Goal: Complete application form: Complete application form

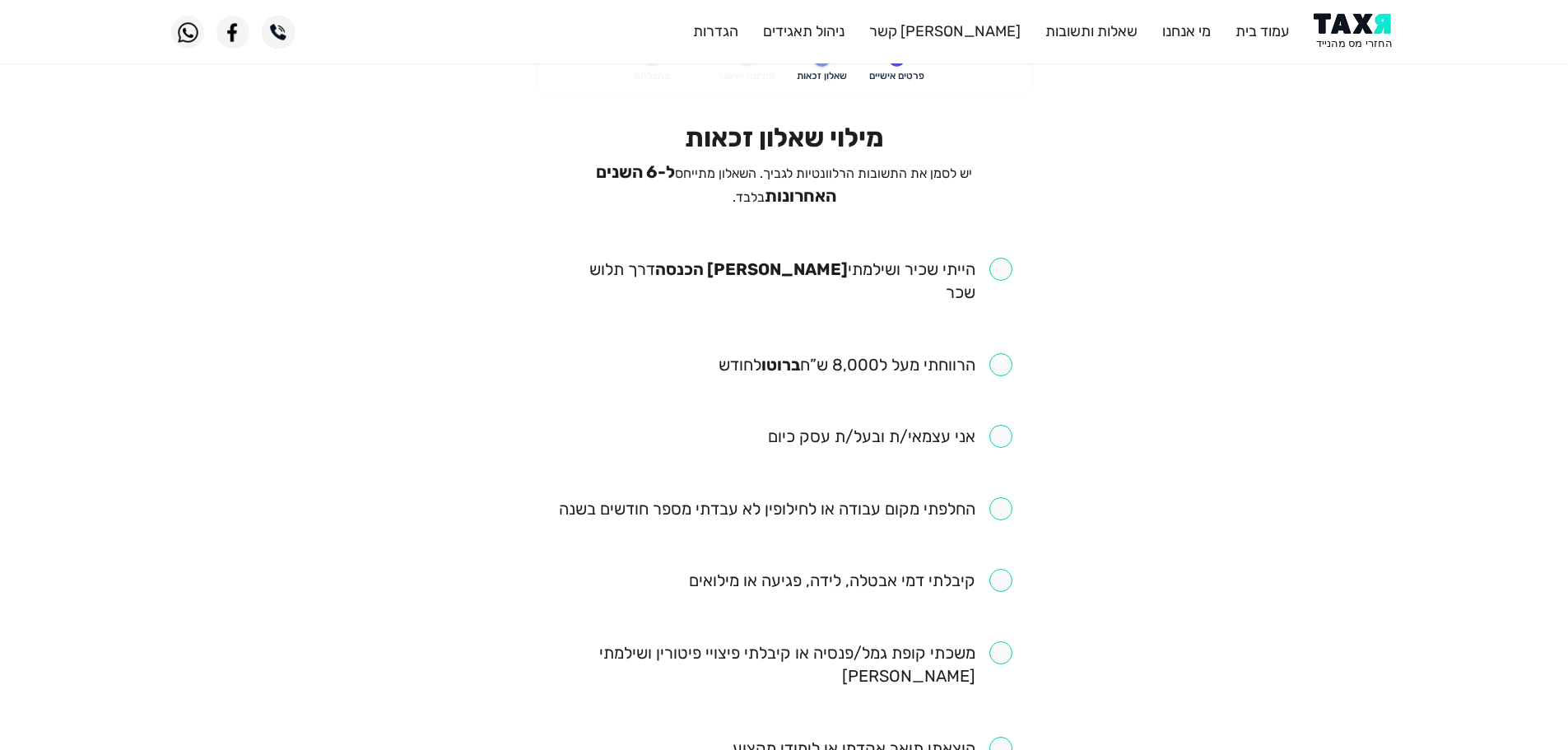
scroll to position [82, 0]
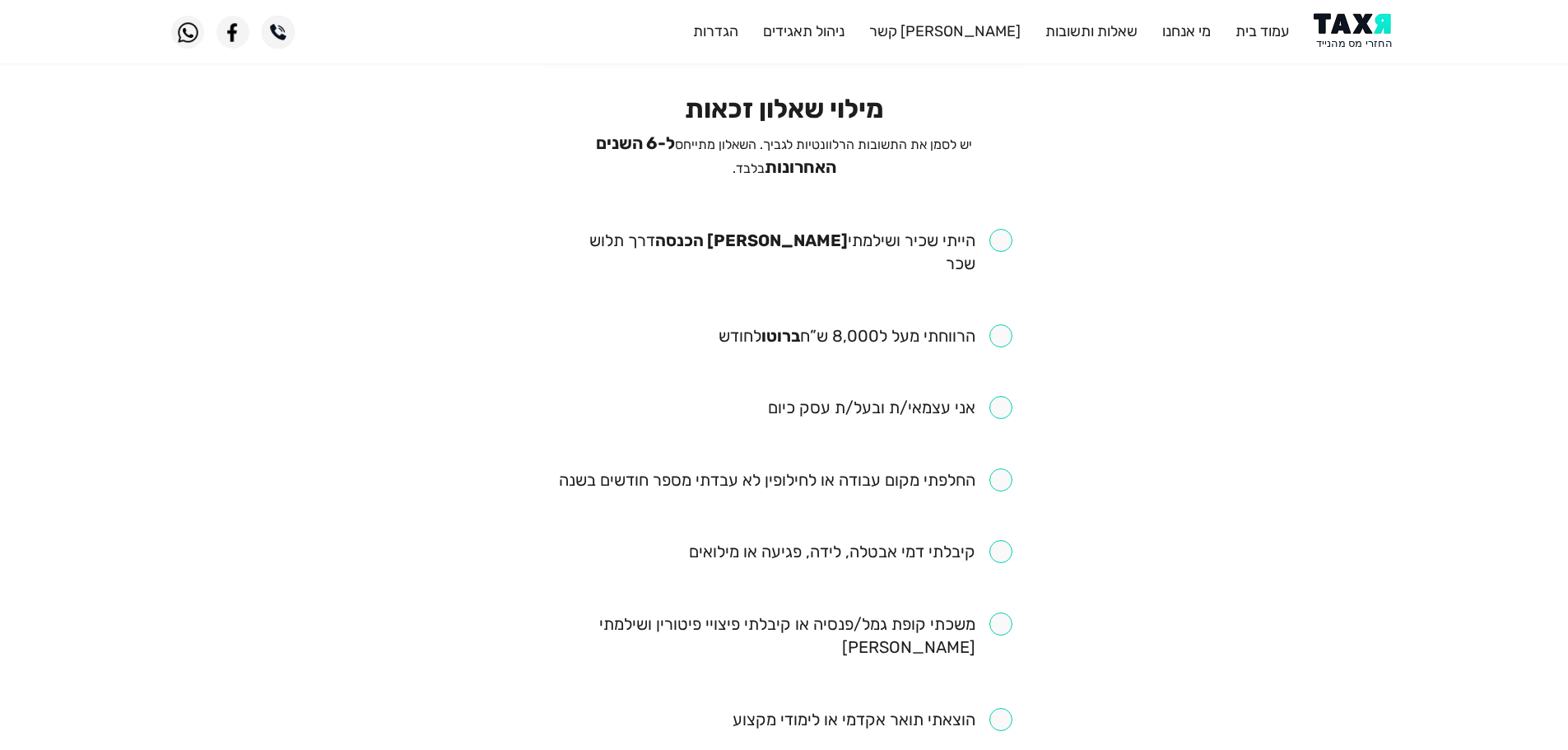
click at [1008, 236] on input "checkbox" at bounding box center [784, 252] width 456 height 47
checkbox input "true"
click at [1008, 324] on input "checkbox" at bounding box center [865, 336] width 294 height 23
checkbox input "true"
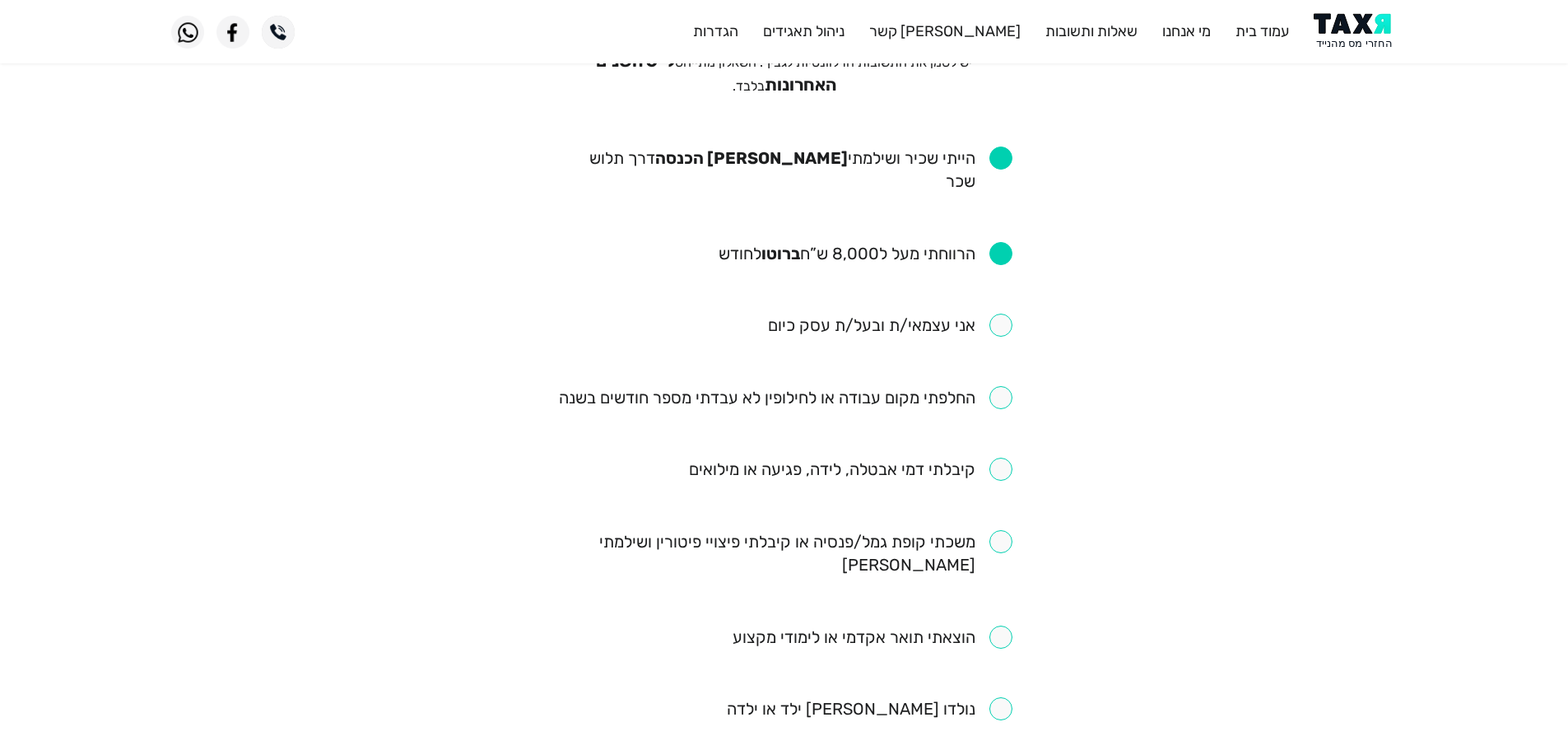
click at [1007, 386] on input "checkbox" at bounding box center [785, 398] width 454 height 23
checkbox input "true"
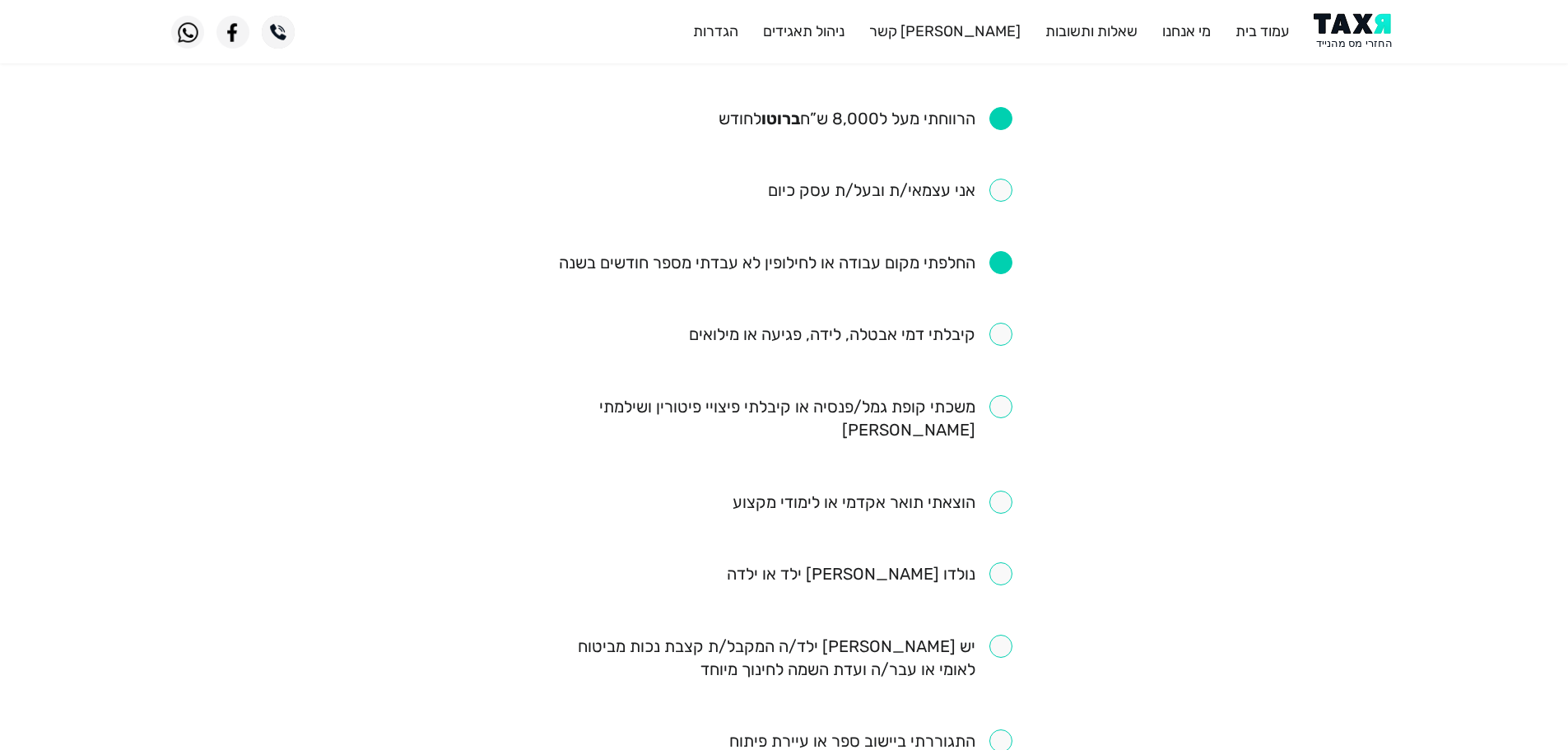
scroll to position [329, 0]
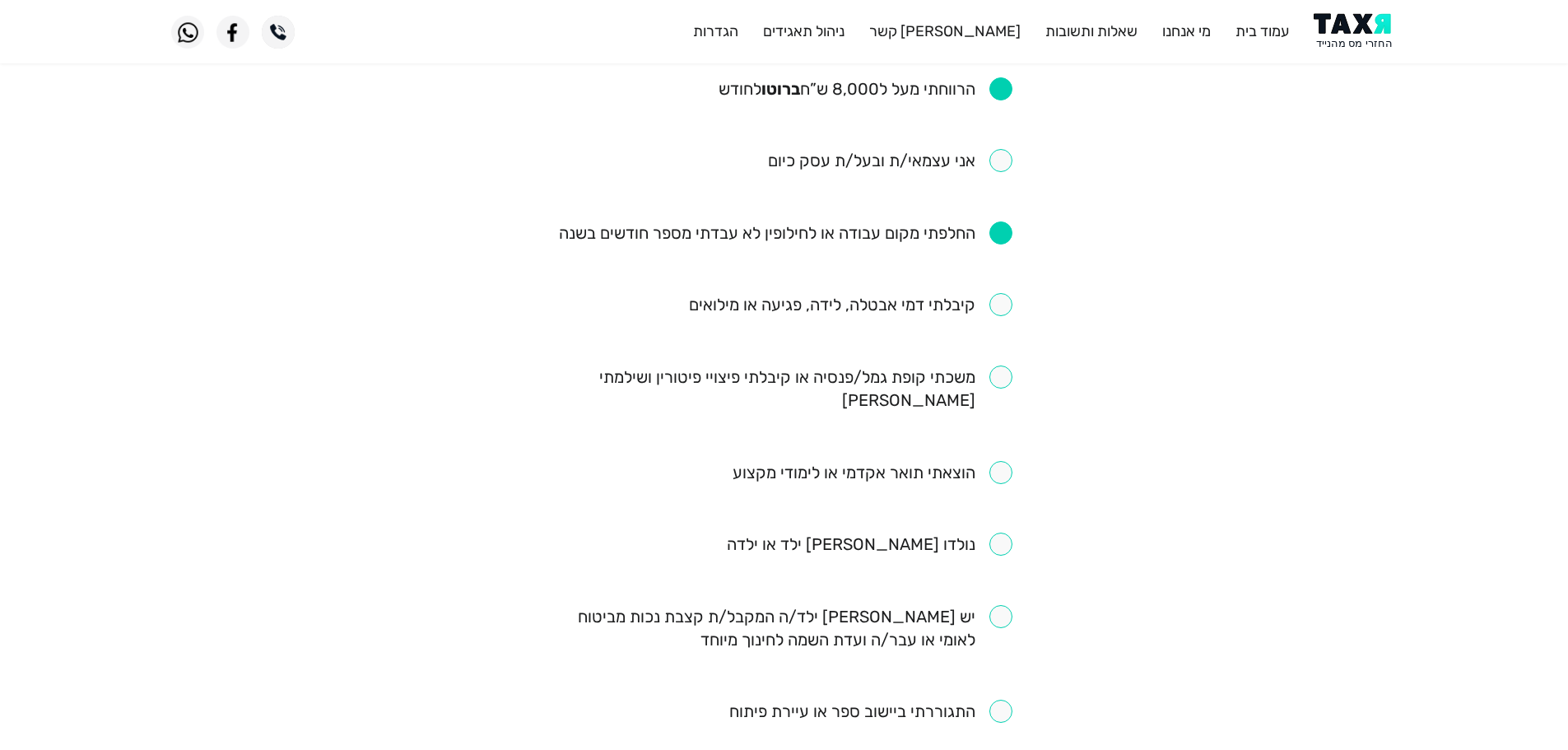
click at [1003, 293] on input "checkbox" at bounding box center [850, 305] width 324 height 23
checkbox input "true"
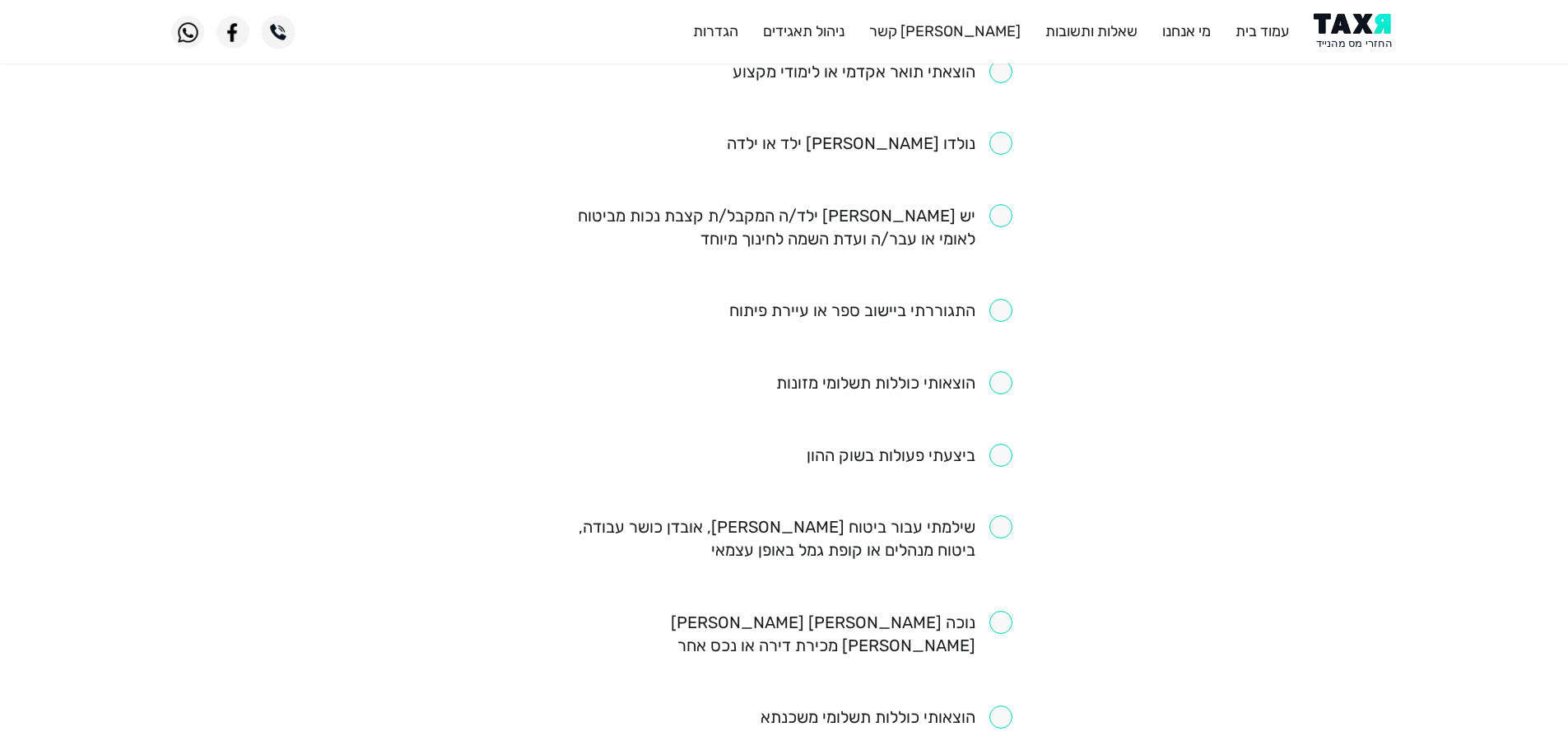
scroll to position [741, 0]
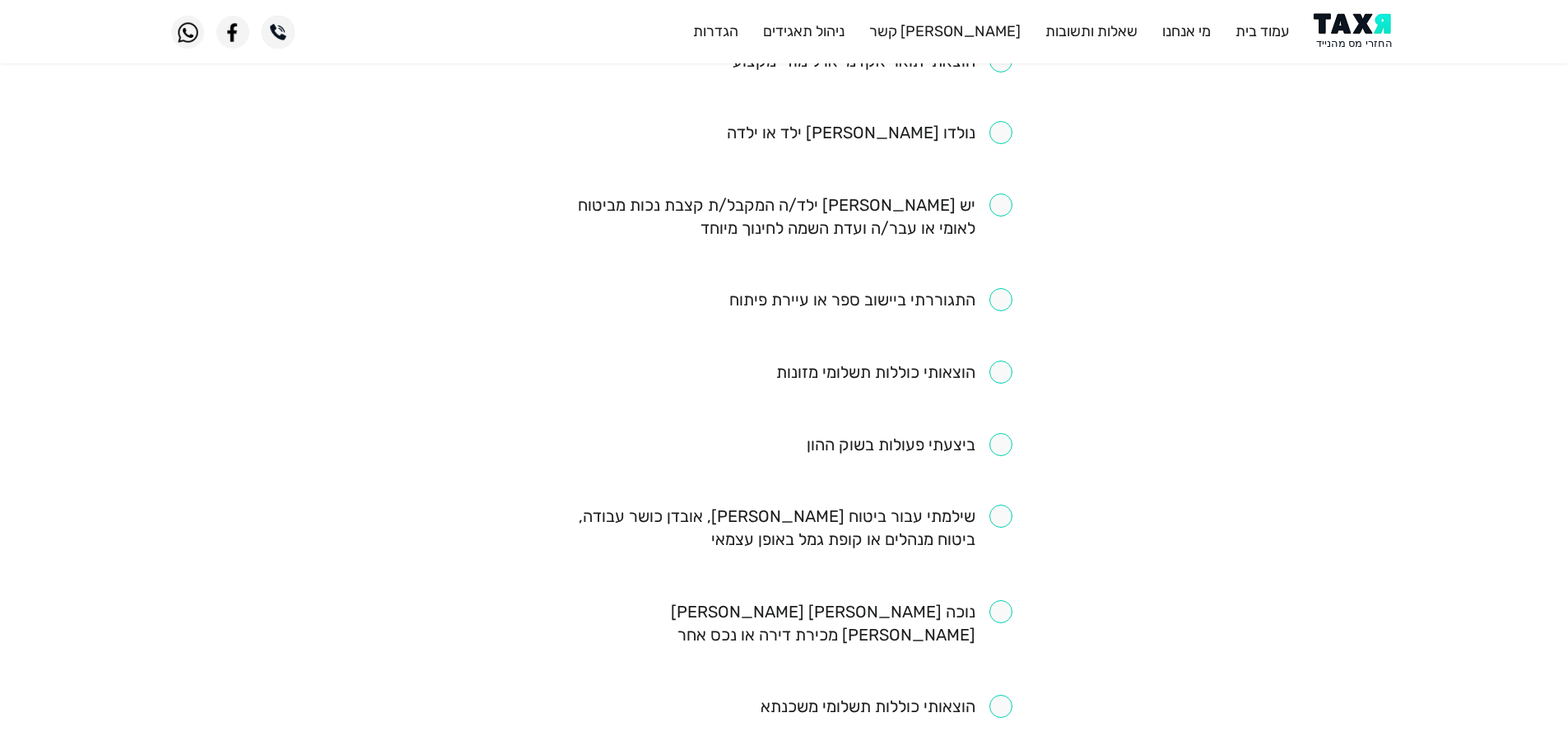
click at [1011, 505] on input "checkbox" at bounding box center [784, 528] width 456 height 47
checkbox input "true"
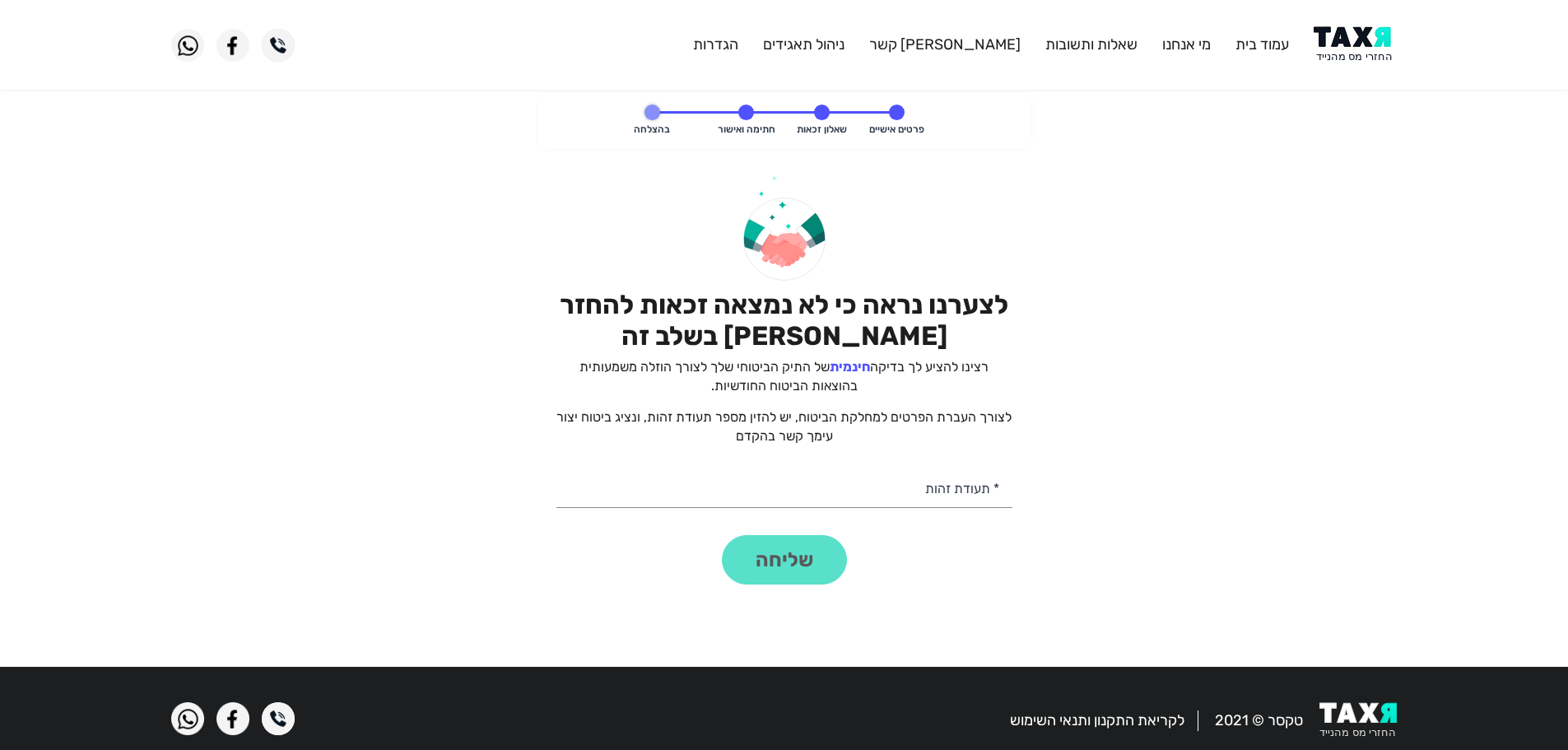
click at [1369, 49] on img at bounding box center [1355, 45] width 83 height 37
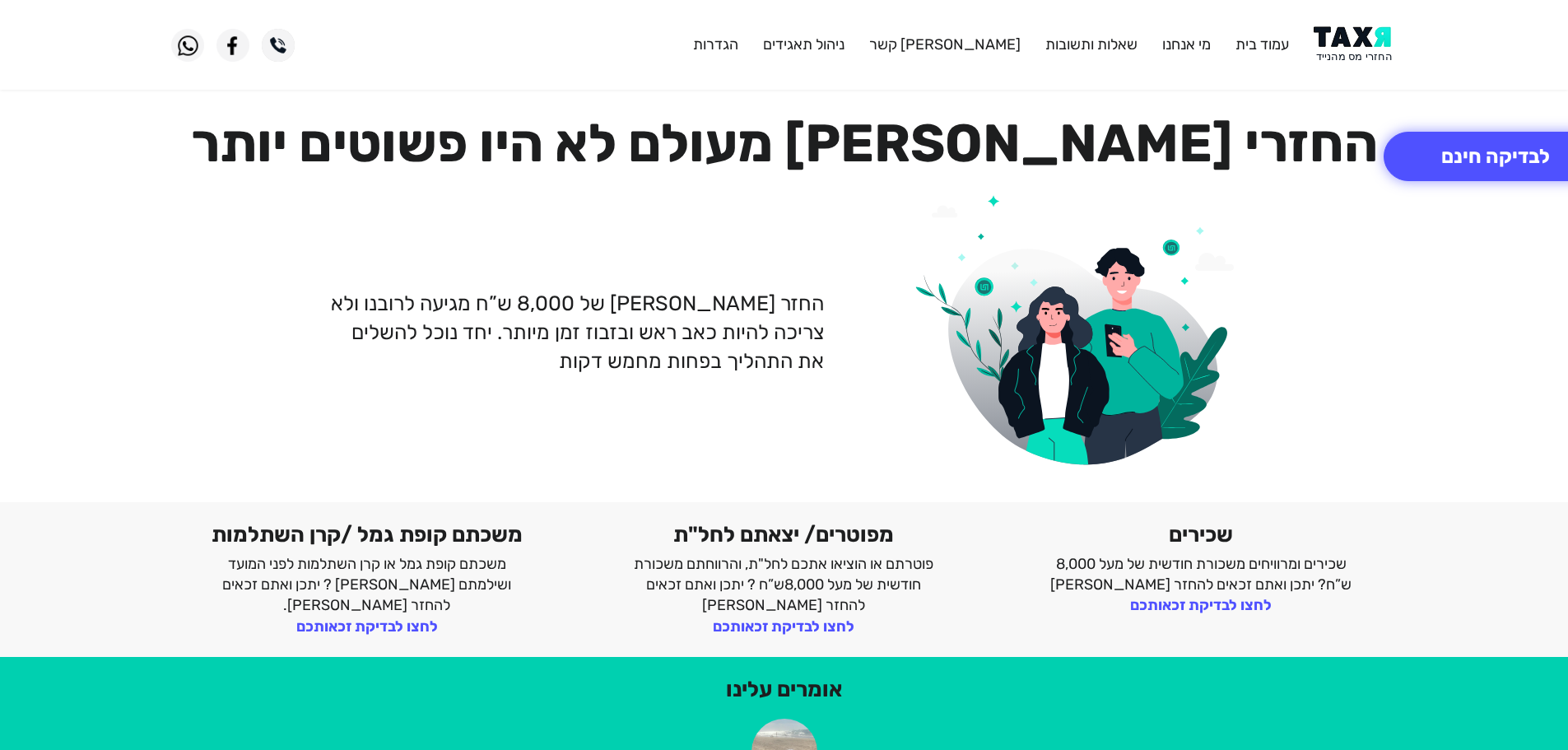
click at [1369, 46] on img at bounding box center [1355, 45] width 83 height 37
click at [1355, 45] on img at bounding box center [1355, 45] width 83 height 37
click at [1476, 174] on button "לבדיקה חינם" at bounding box center [1495, 156] width 224 height 49
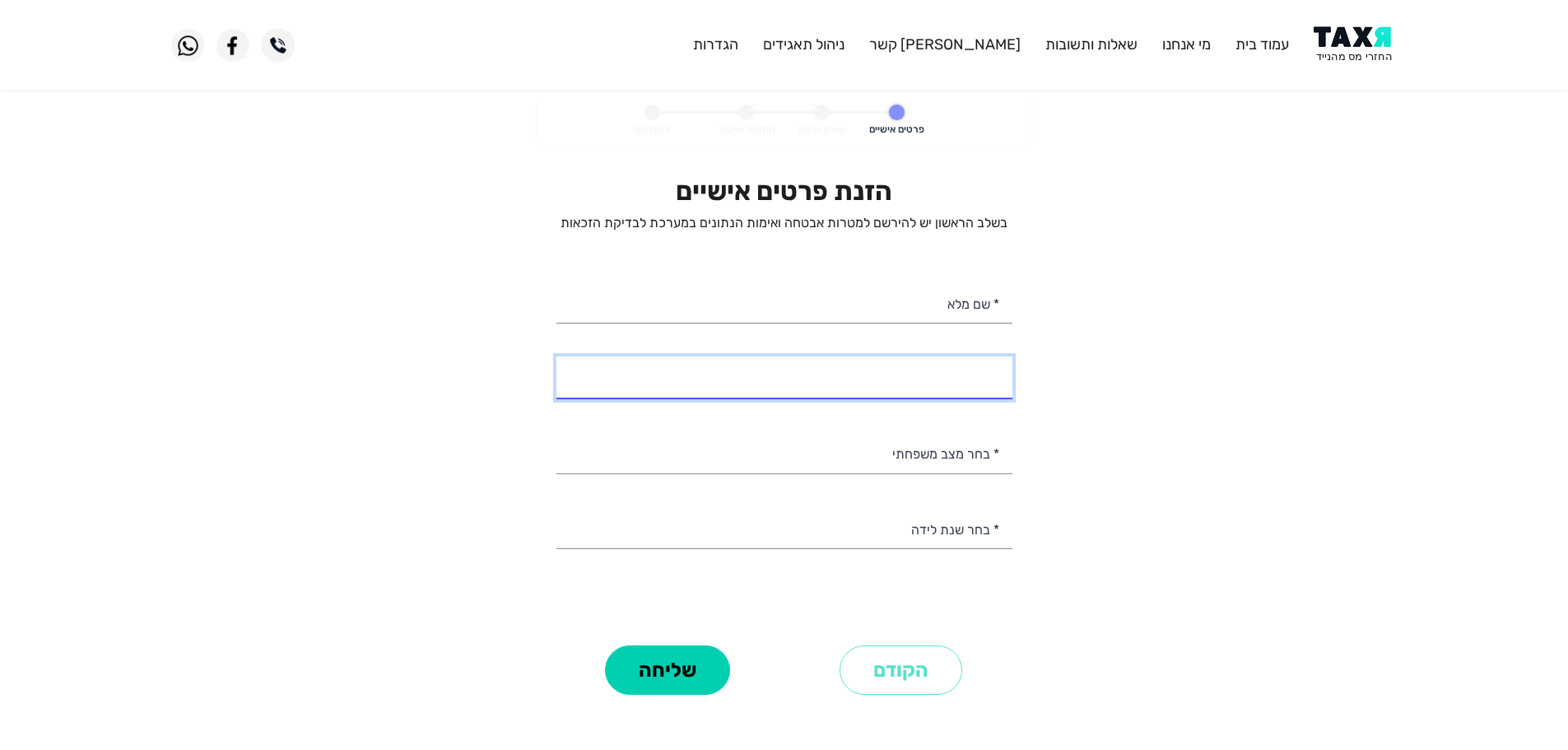
click at [971, 384] on input "* מספר טלפון" at bounding box center [784, 376] width 456 height 42
type input "054-7313583"
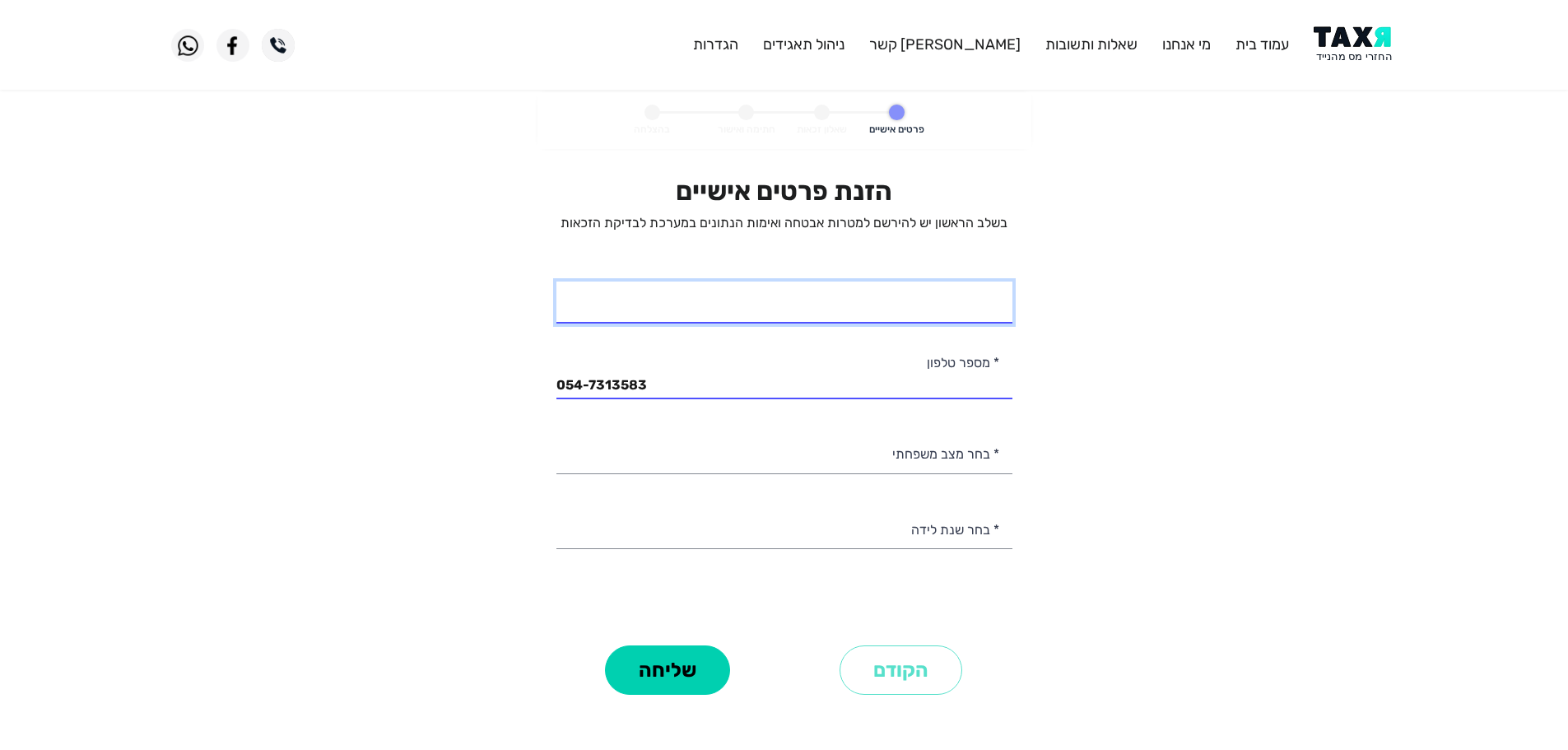
click at [856, 302] on input "* שם מלא" at bounding box center [784, 302] width 456 height 42
type input "אלמוג"
click at [912, 309] on input "אלמוג" at bounding box center [784, 302] width 456 height 42
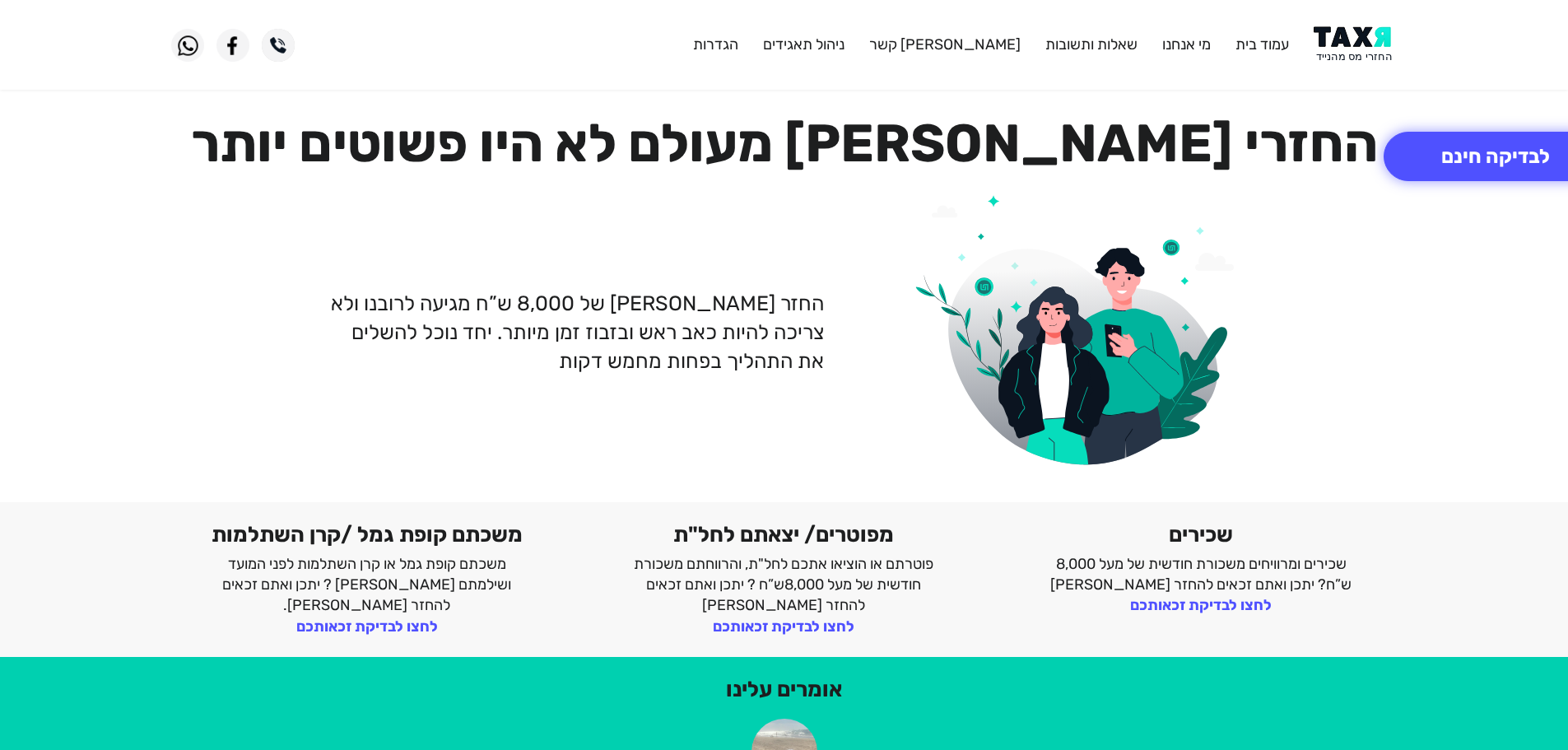
click at [1337, 22] on header "עמוד בית מי אנחנו שאלות ותשובות צור קשר ניהול תאגידים הגדרות" at bounding box center [784, 45] width 1568 height 90
click at [1343, 37] on img at bounding box center [1355, 45] width 83 height 37
click at [1343, 48] on img at bounding box center [1355, 45] width 83 height 37
click at [1463, 172] on button "לבדיקה חינם" at bounding box center [1495, 156] width 224 height 49
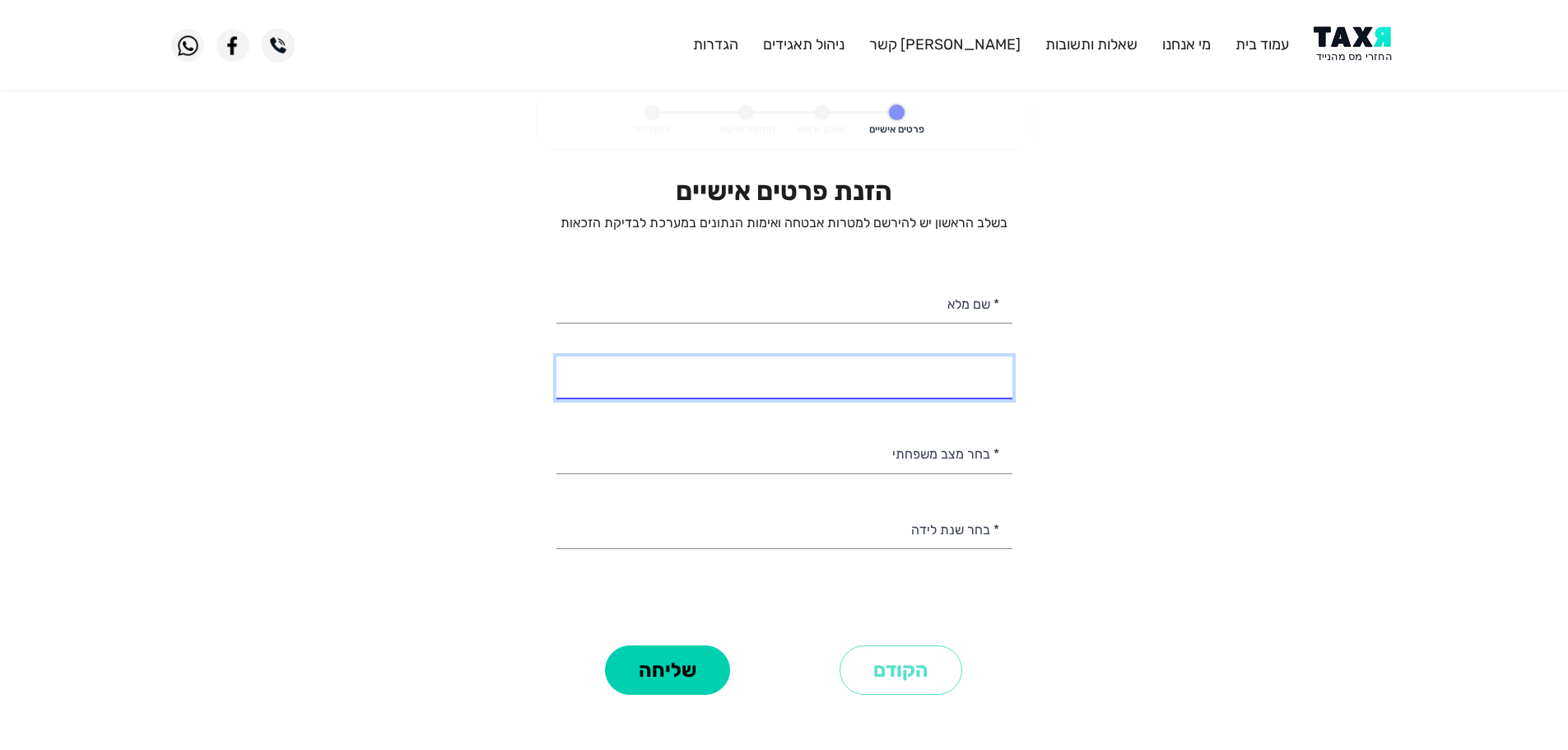
click at [946, 385] on input "* מספר טלפון" at bounding box center [784, 376] width 456 height 42
select select
click at [1360, 45] on img at bounding box center [1355, 45] width 83 height 37
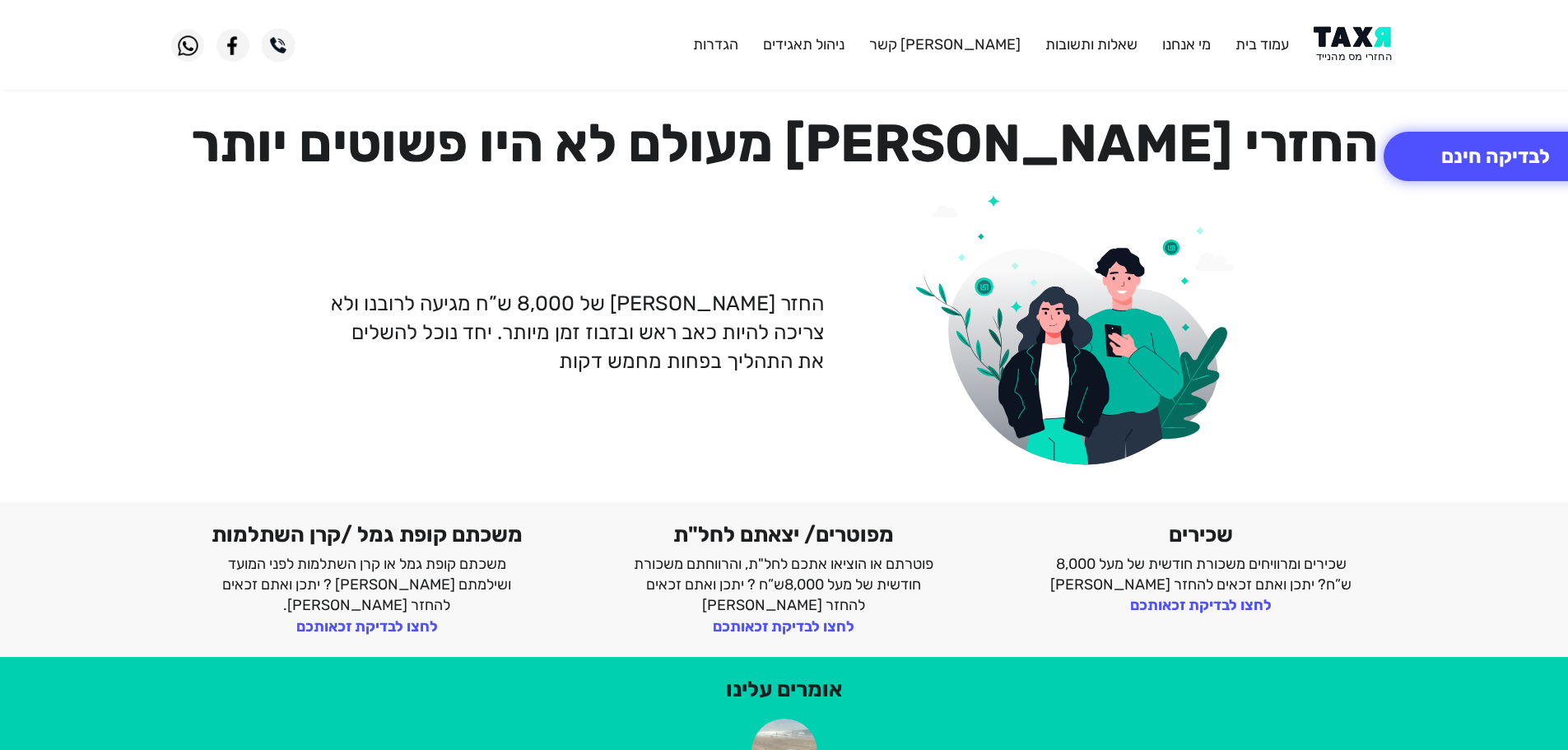
drag, startPoint x: 1340, startPoint y: 95, endPoint x: 1248, endPoint y: 271, distance: 198.6
drag, startPoint x: 1248, startPoint y: 271, endPoint x: 1285, endPoint y: 325, distance: 65.5
click at [1281, 325] on div "החזר [PERSON_NAME] של 8,000 ש”ח מגיעה לרובנו ולא צריכה להיות כאב ראש ובזבוז זמן…" at bounding box center [784, 333] width 1251 height 301
click at [1356, 41] on img at bounding box center [1355, 45] width 83 height 37
click at [1434, 166] on button "לבדיקה חינם" at bounding box center [1495, 156] width 224 height 49
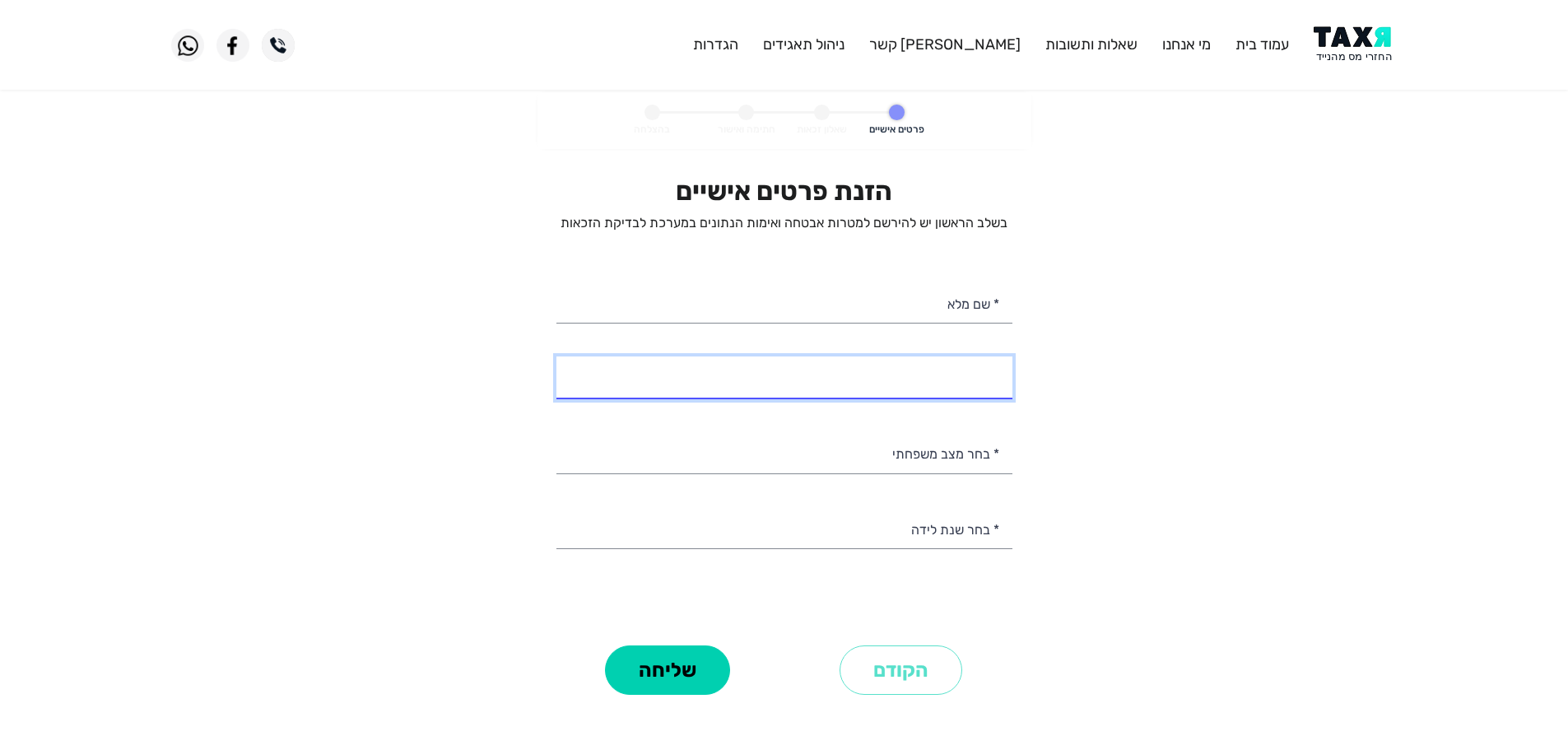
click at [942, 381] on input "* מספר טלפון" at bounding box center [784, 376] width 456 height 42
select select
click at [974, 377] on input "* מספר טלפון" at bounding box center [784, 376] width 456 height 42
type input "0"
click at [1348, 34] on img at bounding box center [1355, 45] width 83 height 37
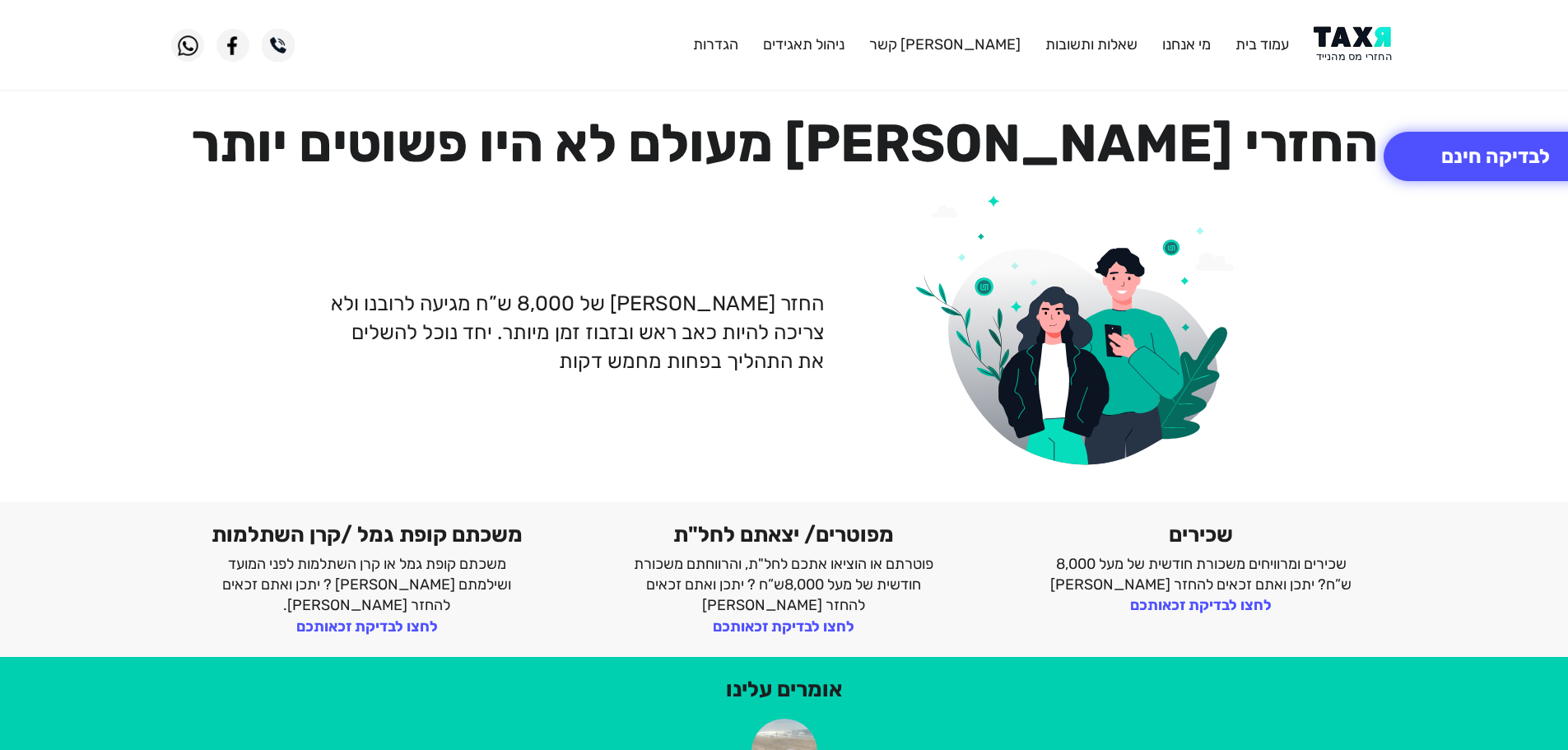
click at [1351, 38] on img at bounding box center [1355, 45] width 83 height 37
click at [1466, 160] on button "לבדיקה חינם" at bounding box center [1495, 156] width 224 height 49
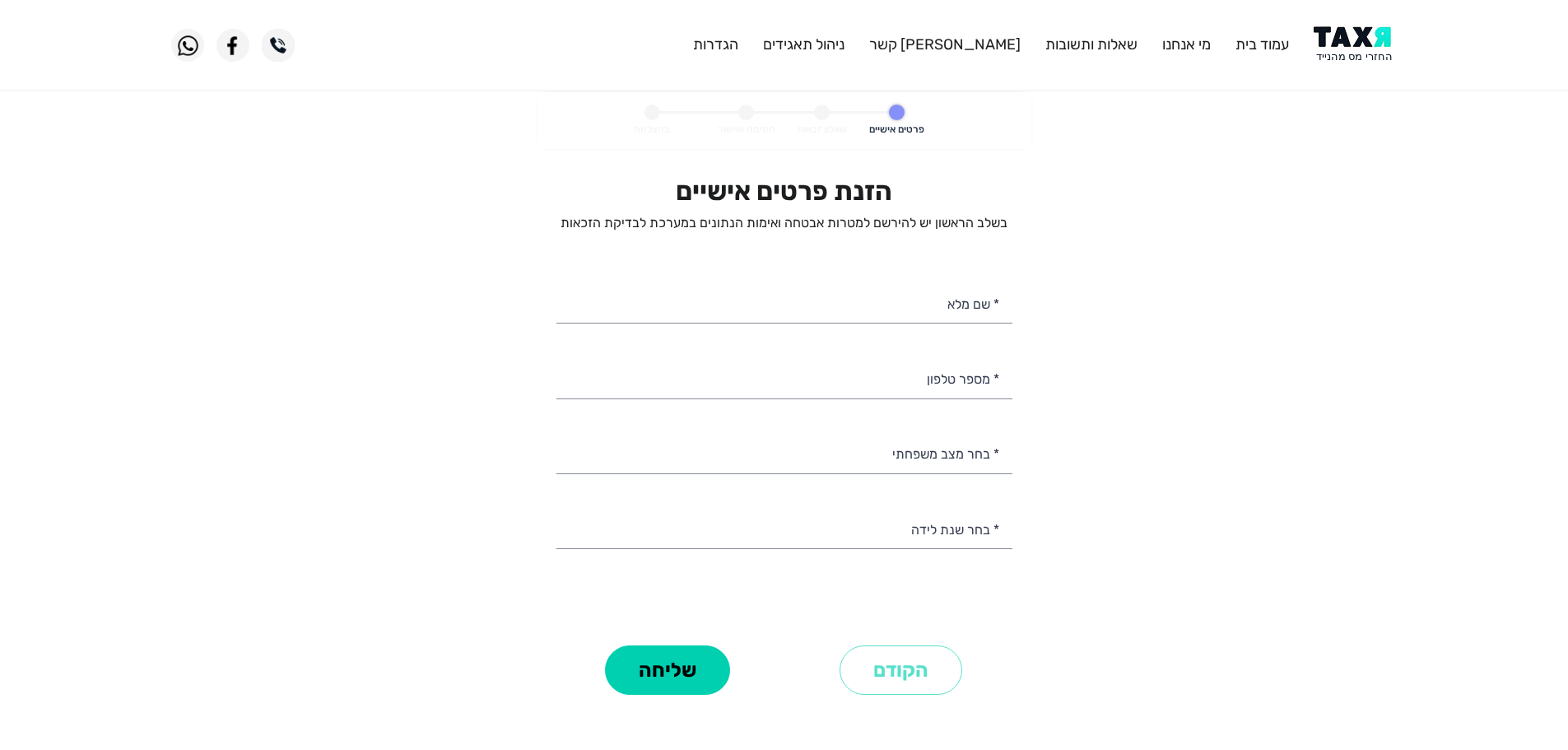
select select
click at [1361, 46] on img at bounding box center [1355, 45] width 83 height 37
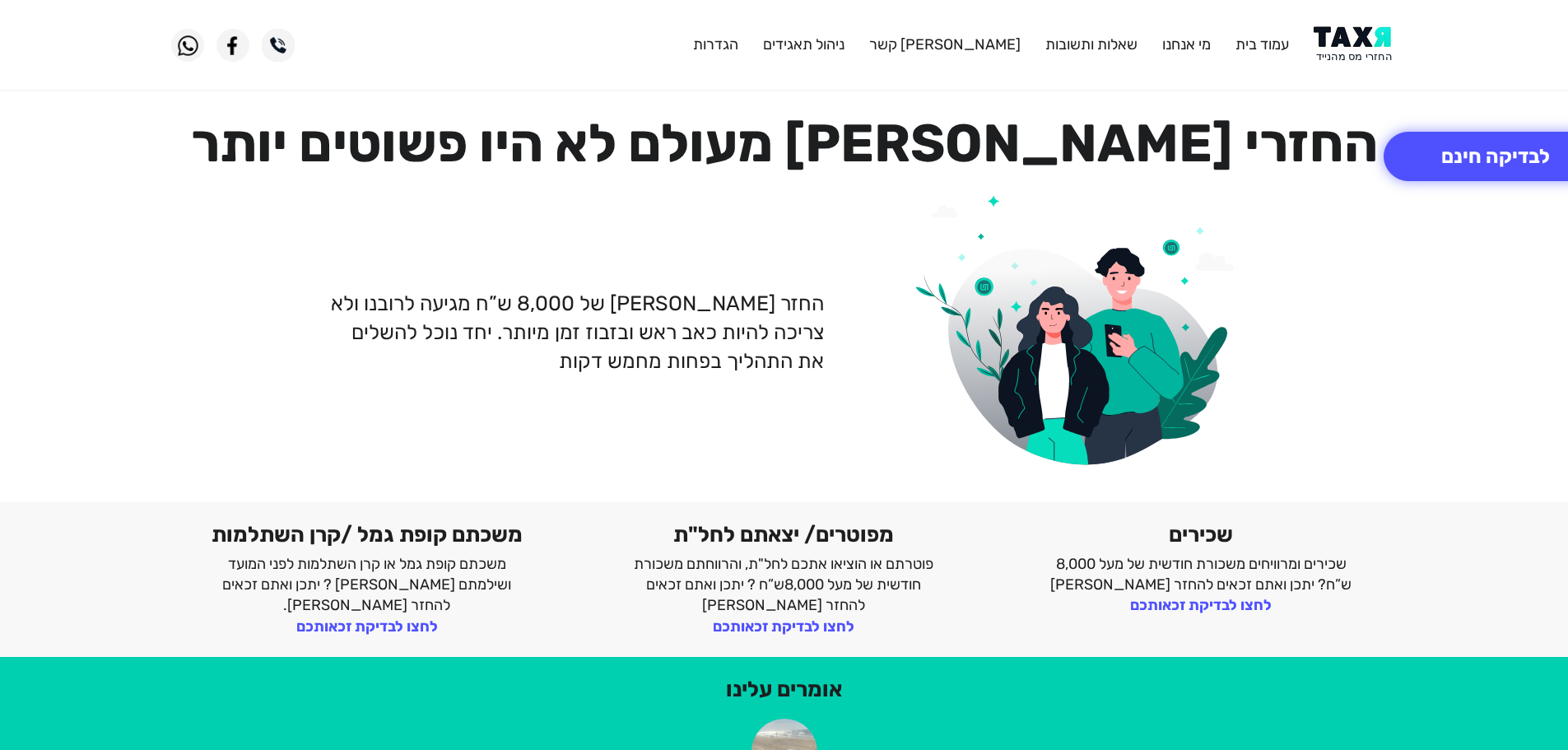
click at [1354, 47] on img at bounding box center [1355, 45] width 83 height 37
click at [1351, 57] on img at bounding box center [1355, 45] width 83 height 37
click at [1340, 60] on img at bounding box center [1355, 45] width 83 height 37
click at [1450, 166] on button "לבדיקה חינם" at bounding box center [1495, 156] width 224 height 49
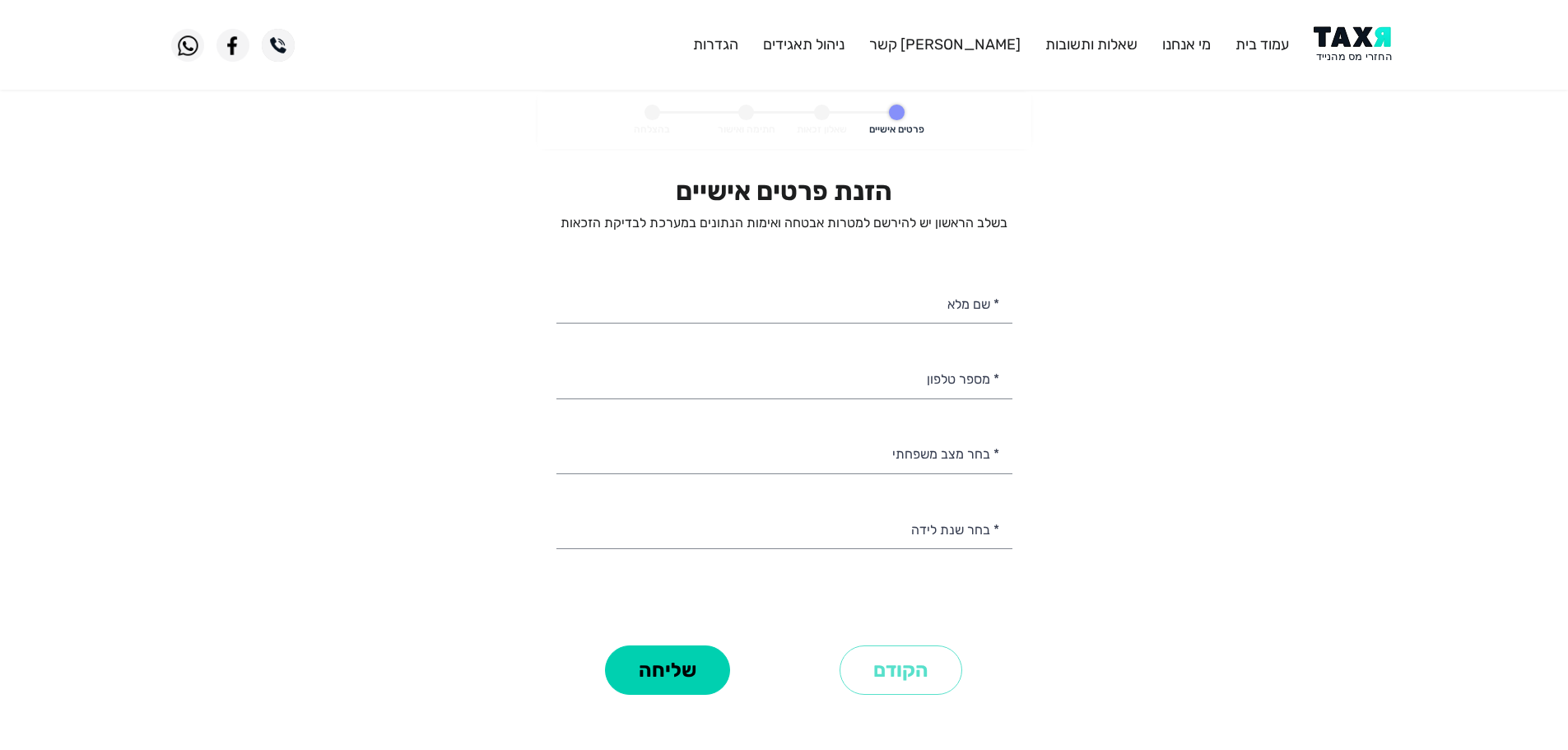
select select
click at [966, 389] on input "* מספר טלפון" at bounding box center [784, 376] width 456 height 42
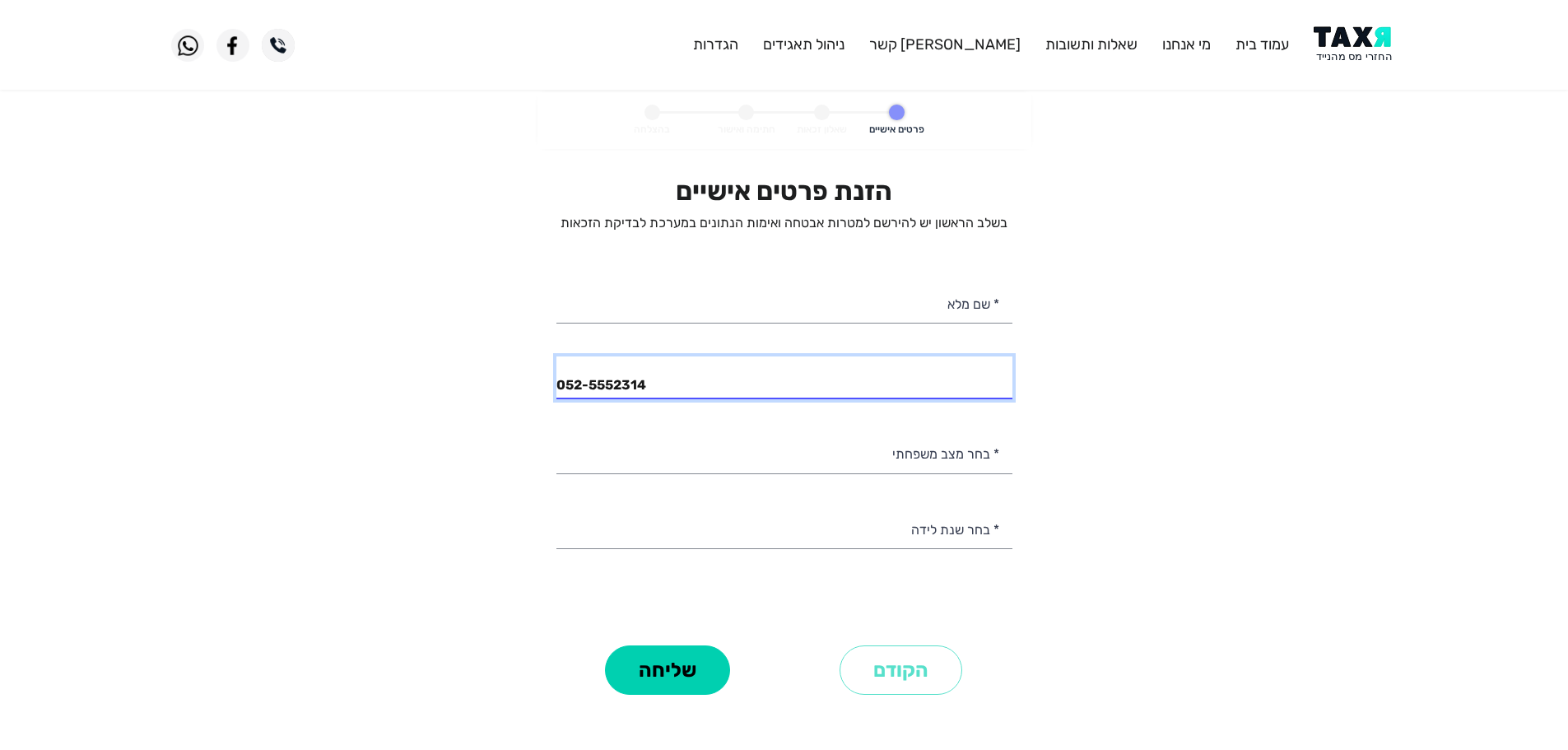
type input "052-5552314"
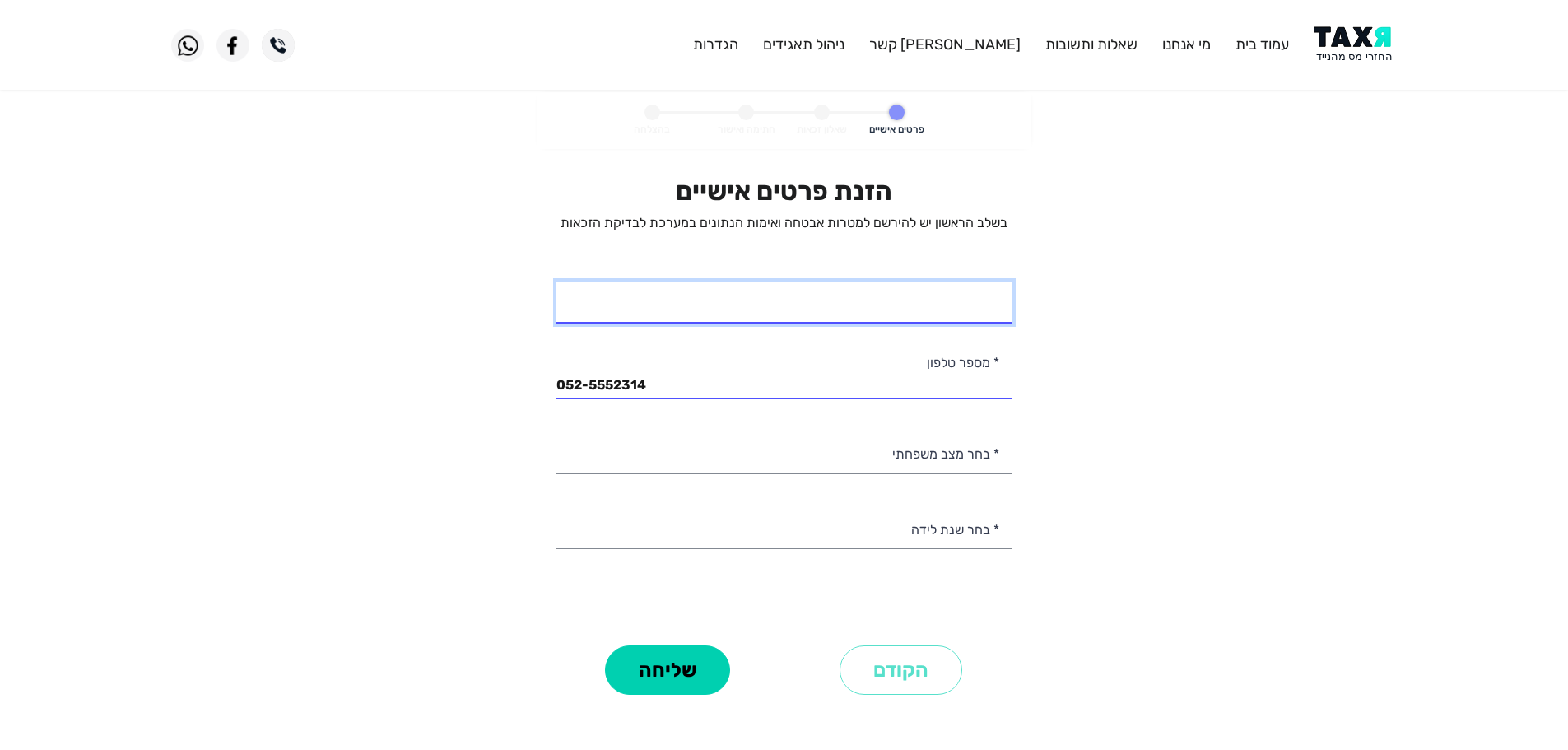
click at [970, 300] on input "* שם מלא" at bounding box center [784, 302] width 456 height 42
type input "[PERSON_NAME] [PERSON_NAME]"
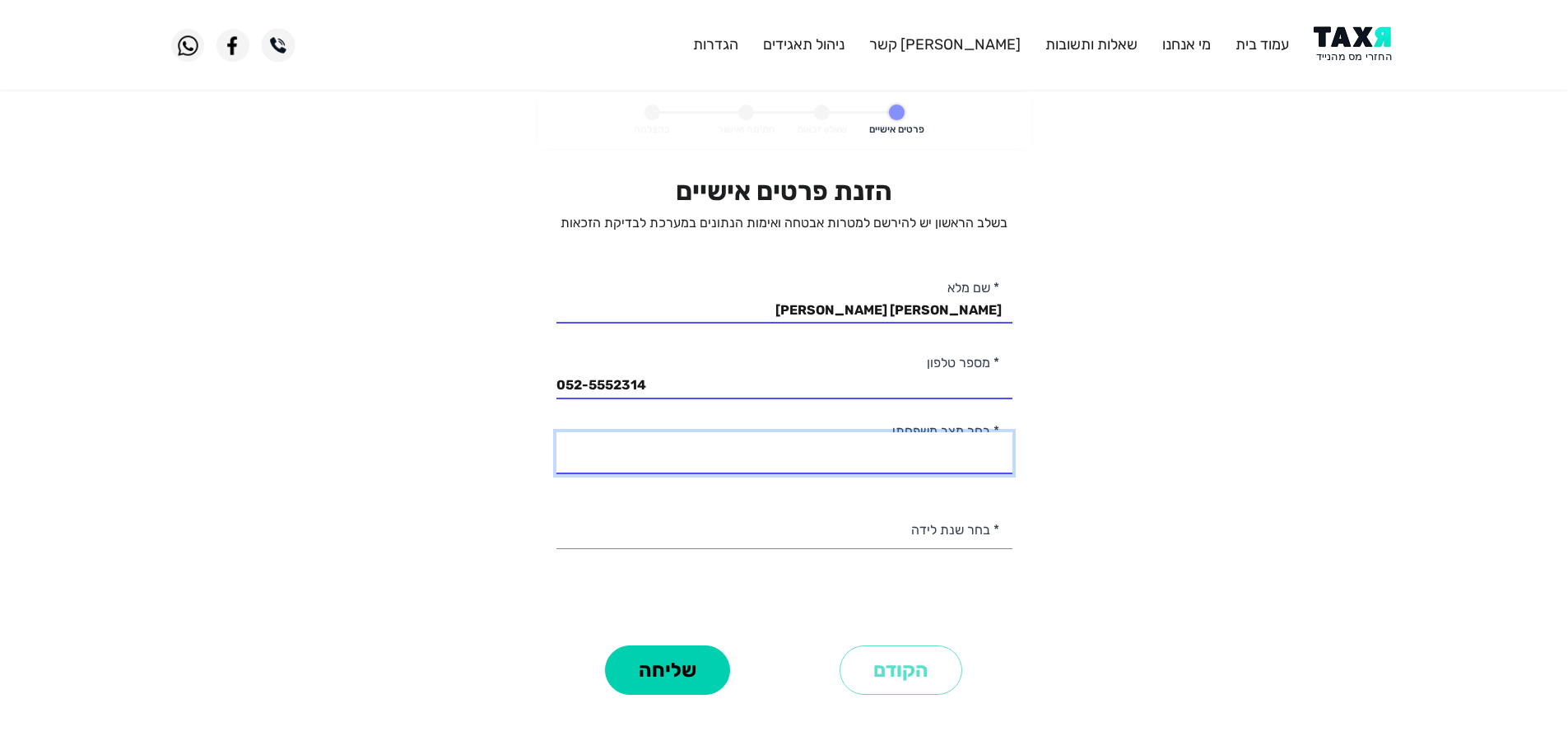
click at [985, 456] on select "רווק/ה נשוי/[PERSON_NAME]/ה אלמן/נה" at bounding box center [784, 453] width 456 height 42
select select "3: Divorced"
click at [557, 433] on select "רווק/ה נשוי/[PERSON_NAME]/ה אלמן/נה" at bounding box center [784, 453] width 456 height 42
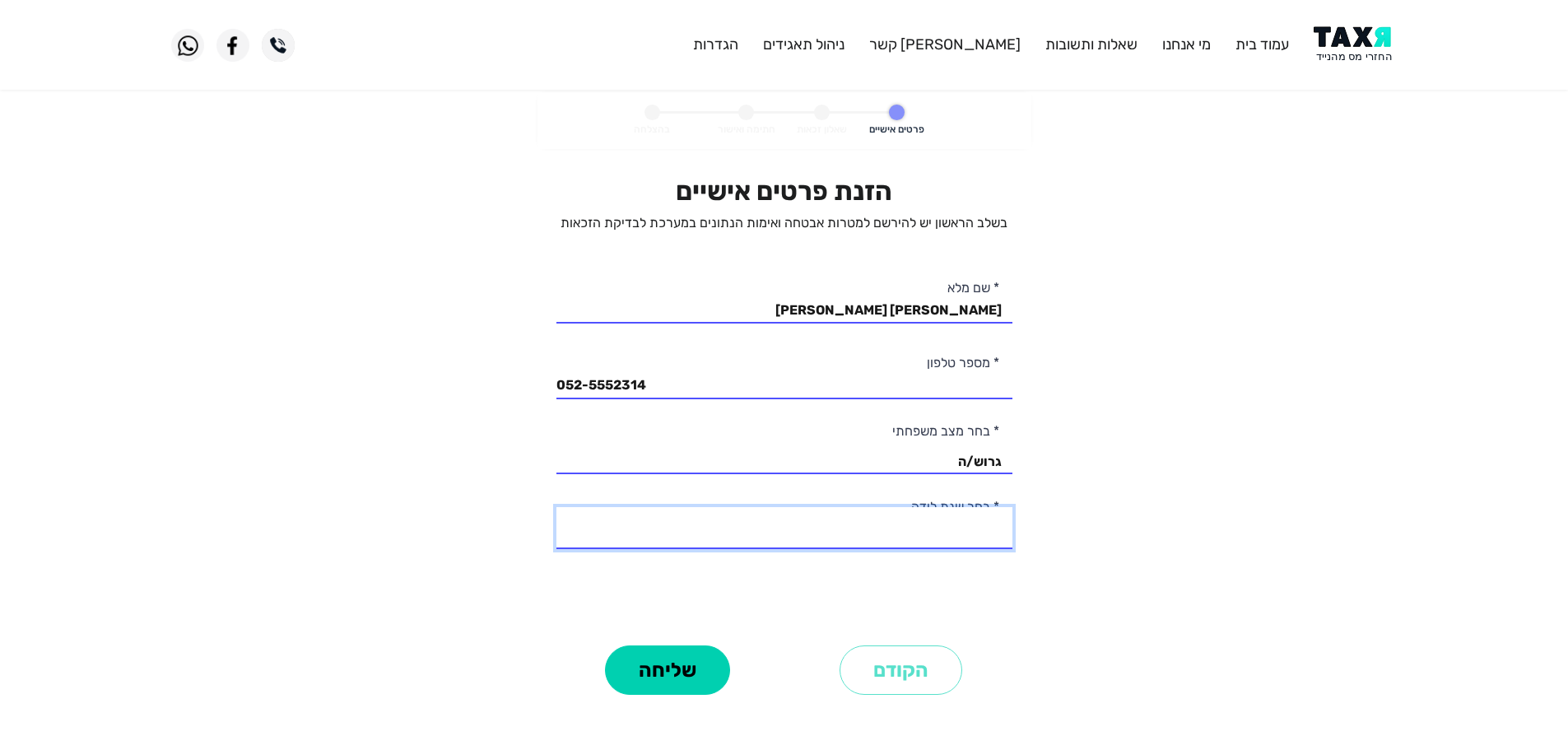
click at [978, 532] on select "2003 2002 2001 2000 1999 1998 1997 1996 1995 1994 1993 1992 1991 1990 1989 1988…" at bounding box center [784, 528] width 456 height 42
select select "46: 1958"
click at [557, 507] on select "2003 2002 2001 2000 1999 1998 1997 1996 1995 1994 1993 1992 1991 1990 1989 1988…" at bounding box center [784, 528] width 456 height 42
click at [686, 664] on button "שליחה" at bounding box center [667, 669] width 125 height 49
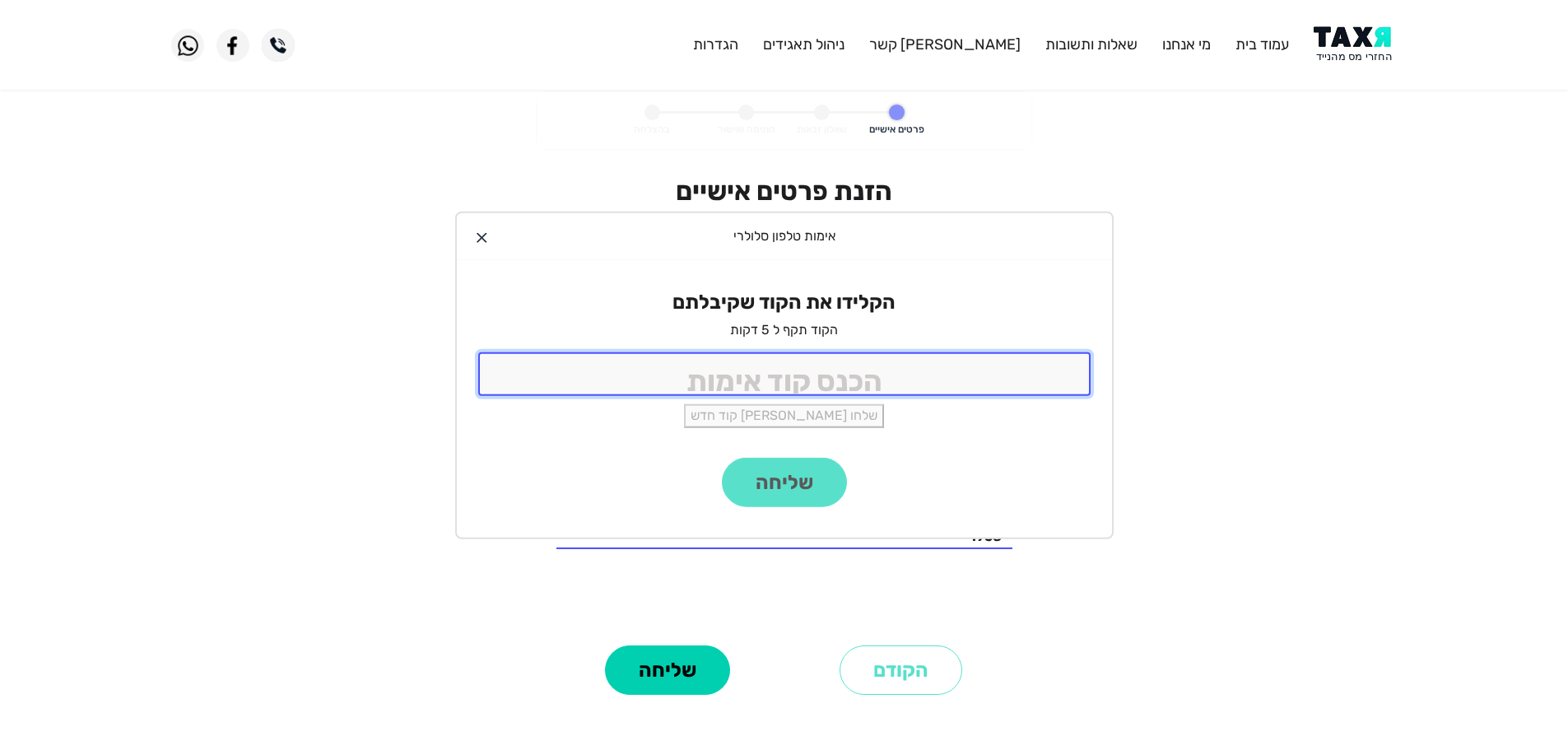
click at [850, 372] on input "tel" at bounding box center [784, 374] width 612 height 44
type input "9988"
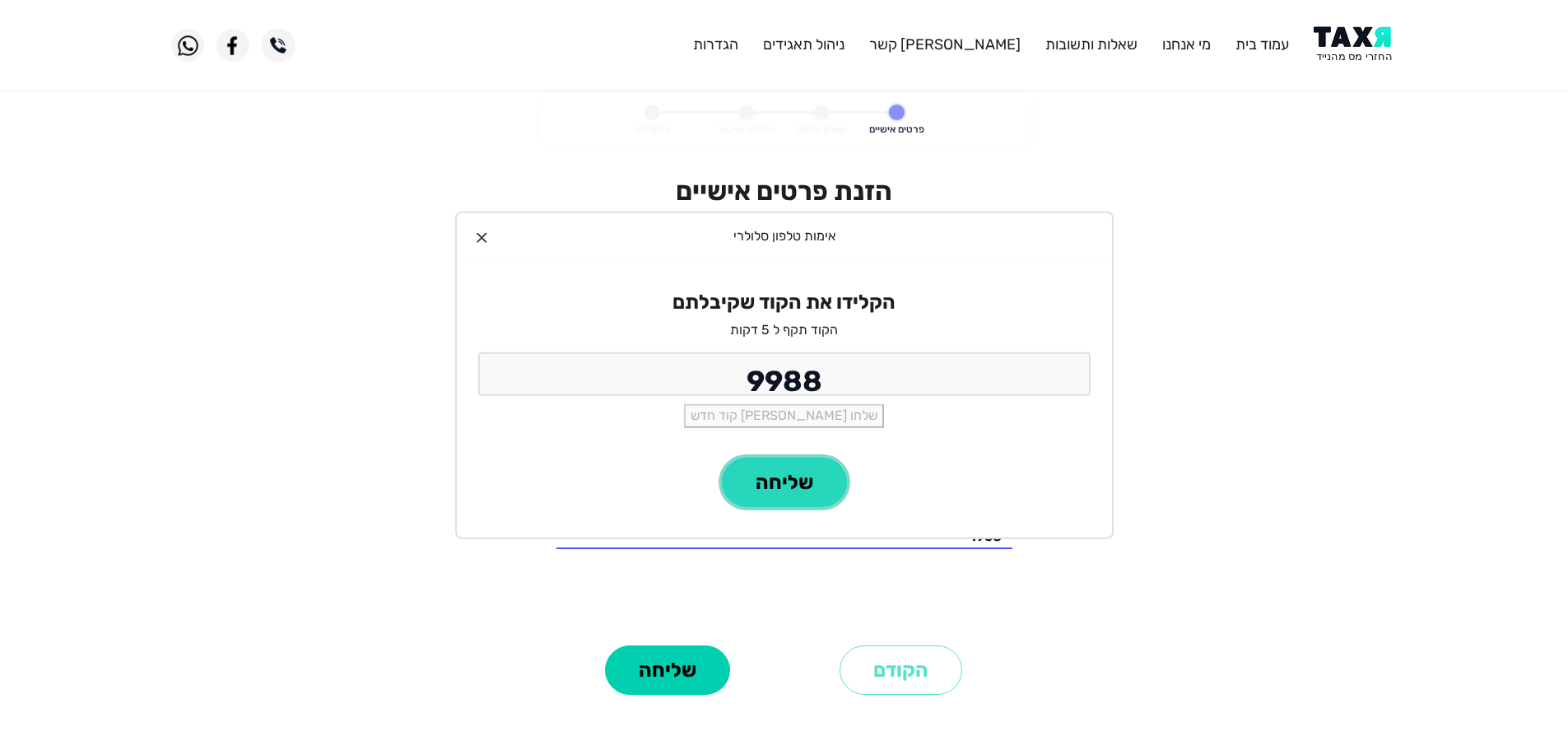
click at [823, 481] on button "שליחה" at bounding box center [784, 482] width 125 height 49
